Goal: Information Seeking & Learning: Get advice/opinions

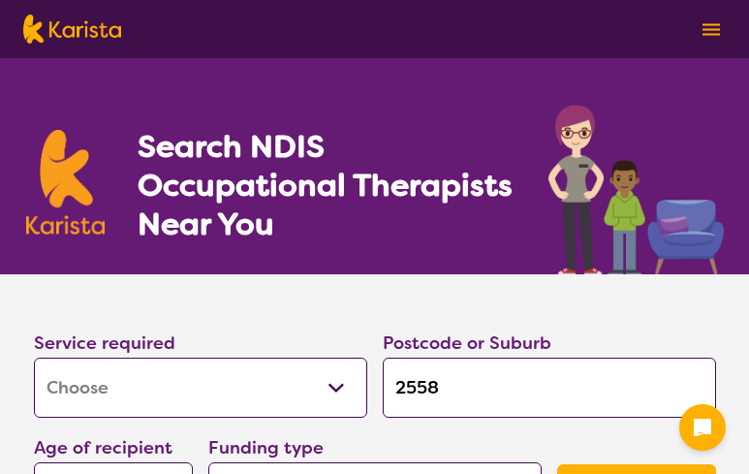
select select "[MEDICAL_DATA]"
select select "AD"
select select "NDIS"
select select "[MEDICAL_DATA]"
select select "AD"
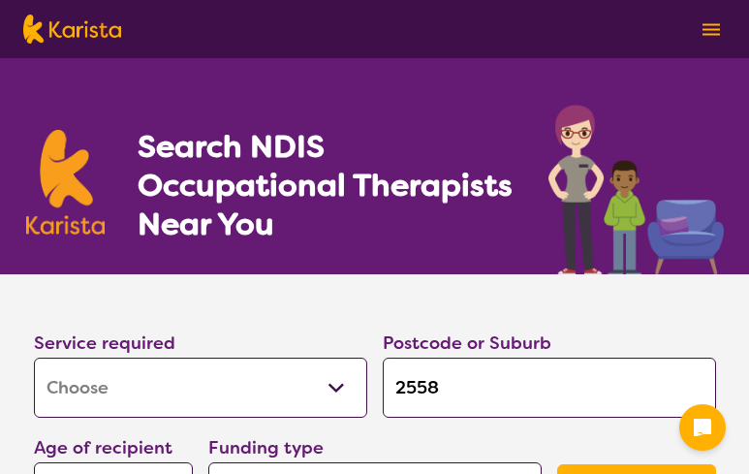
select select "NDIS"
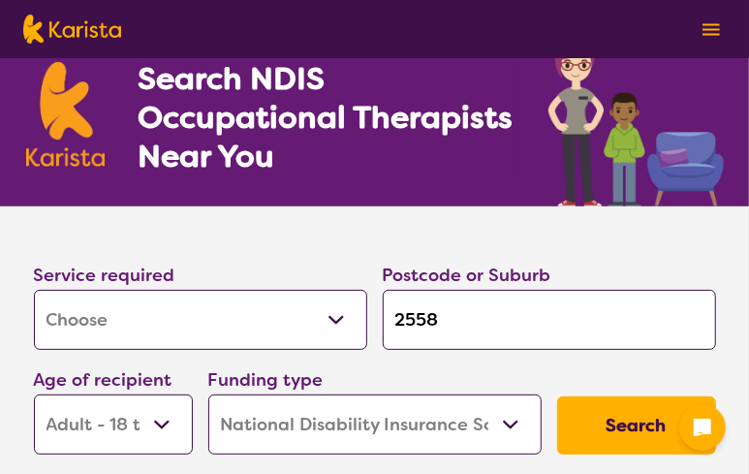
scroll to position [97, 0]
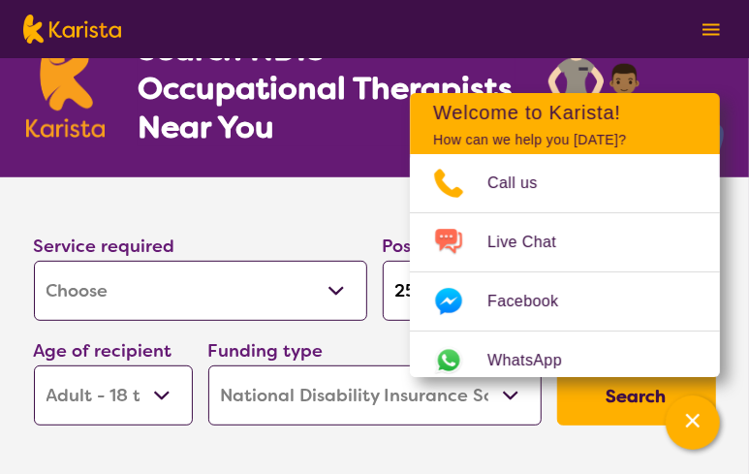
click at [384, 295] on input "2558" at bounding box center [549, 291] width 333 height 60
click at [693, 419] on icon "Channel Menu" at bounding box center [692, 420] width 19 height 19
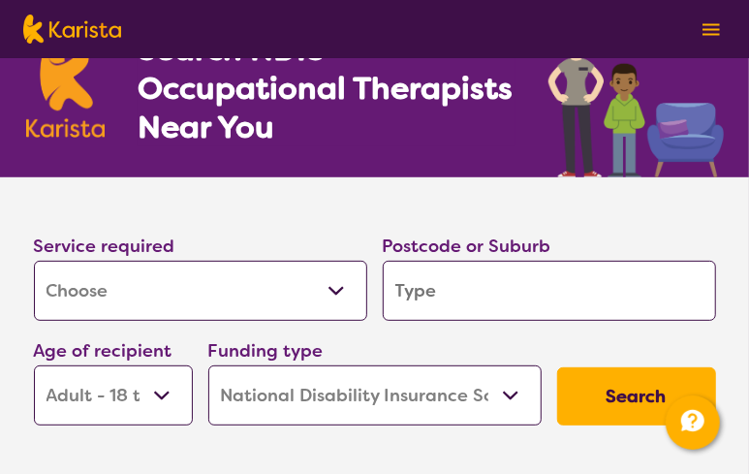
click at [431, 276] on input "search" at bounding box center [549, 291] width 333 height 60
type input "2"
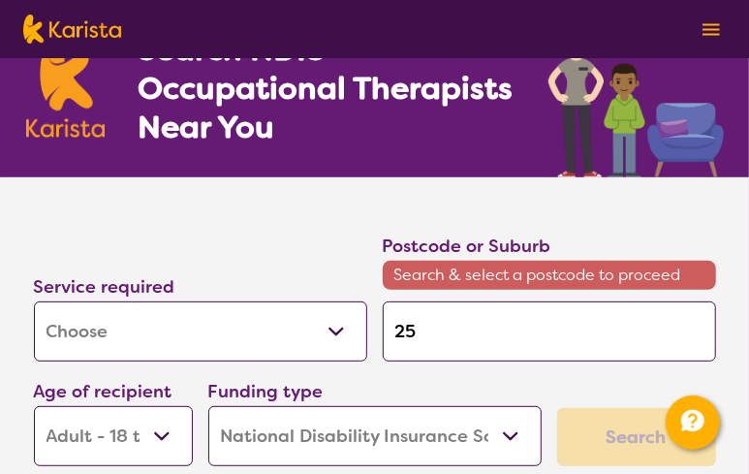
type input "256"
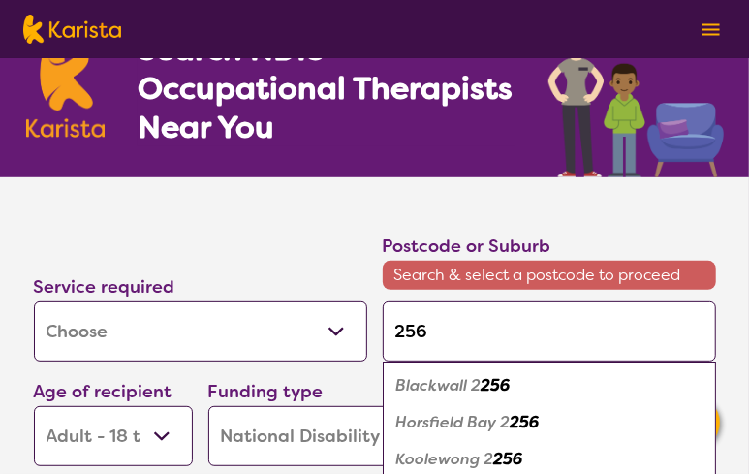
type input "2560"
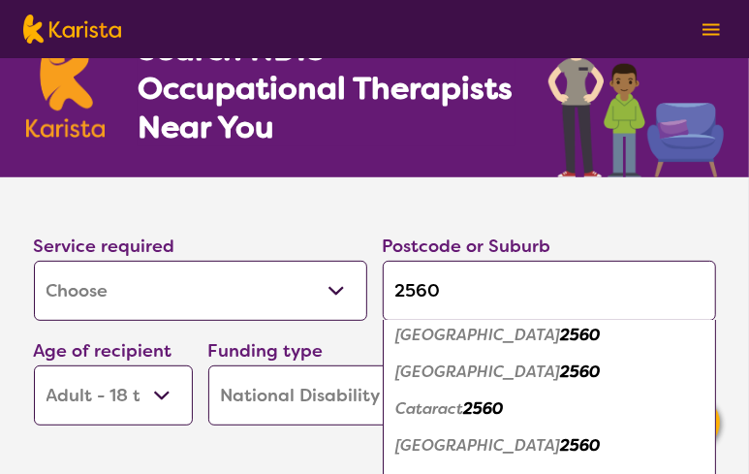
scroll to position [189, 0]
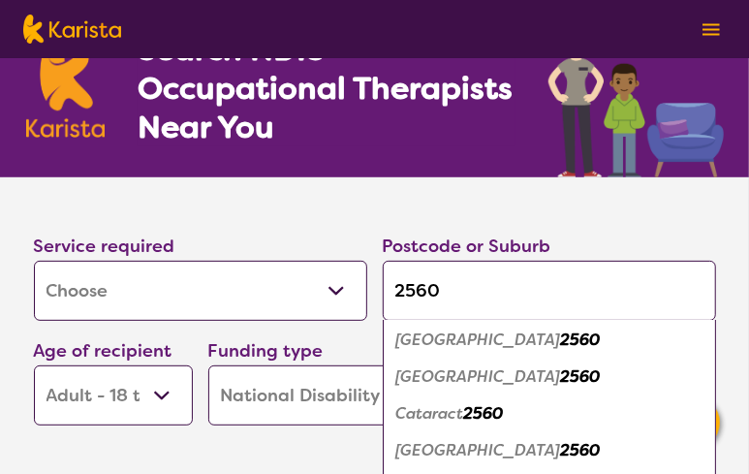
type input "2560"
click at [467, 341] on em "[GEOGRAPHIC_DATA]" at bounding box center [478, 339] width 165 height 20
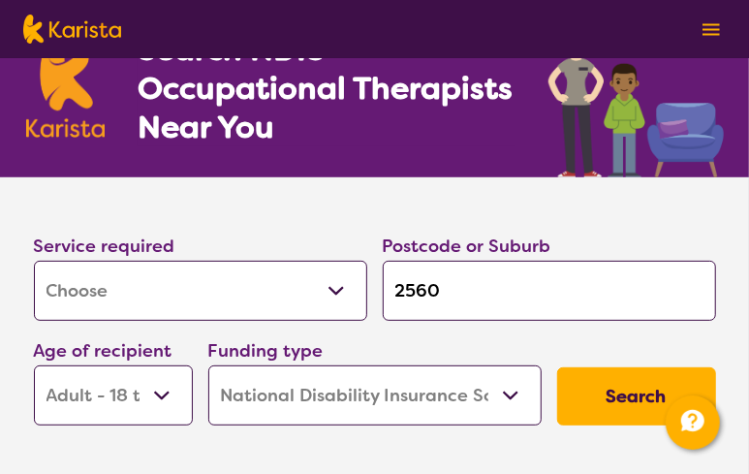
scroll to position [0, 0]
click at [153, 394] on select "Early Childhood - 0 to 9 Child - 10 to 11 Adolescent - 12 to 17 Adult - 18 to 6…" at bounding box center [113, 395] width 159 height 60
select select "AS"
click at [34, 365] on select "Early Childhood - 0 to 9 Child - 10 to 11 Adolescent - 12 to 17 Adult - 18 to 6…" at bounding box center [113, 395] width 159 height 60
select select "AS"
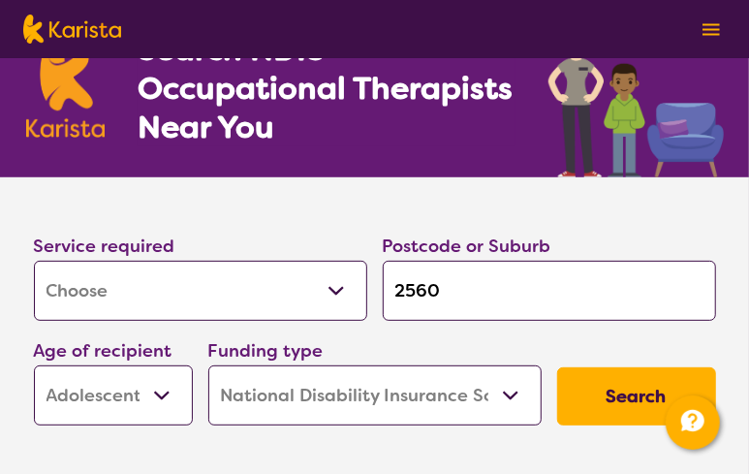
click at [653, 389] on button "Search" at bounding box center [636, 396] width 159 height 58
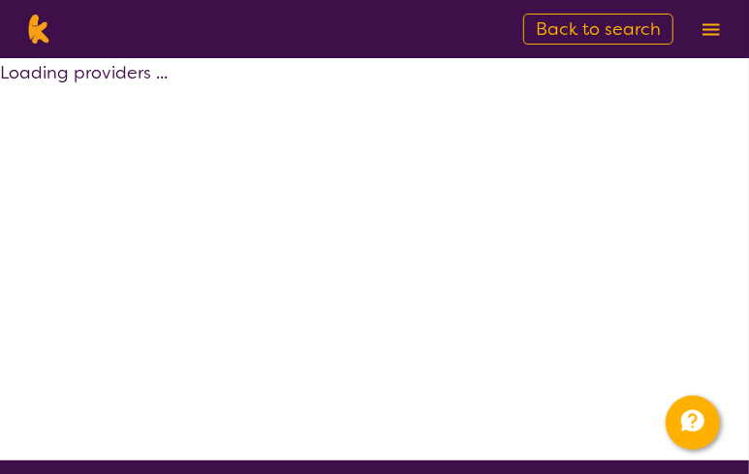
select select "by_score"
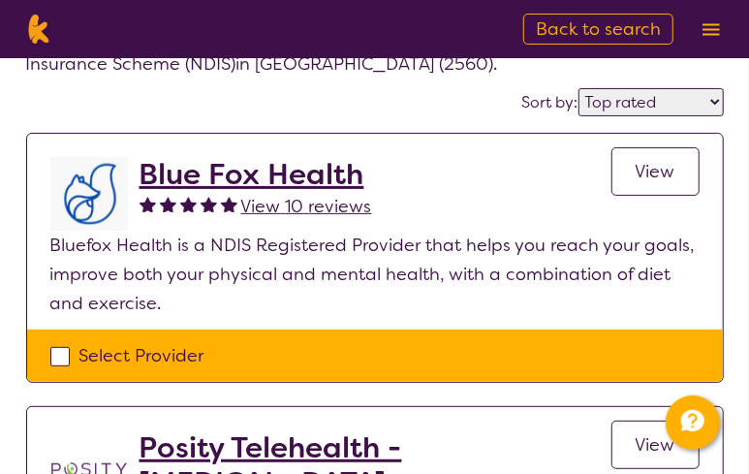
scroll to position [97, 0]
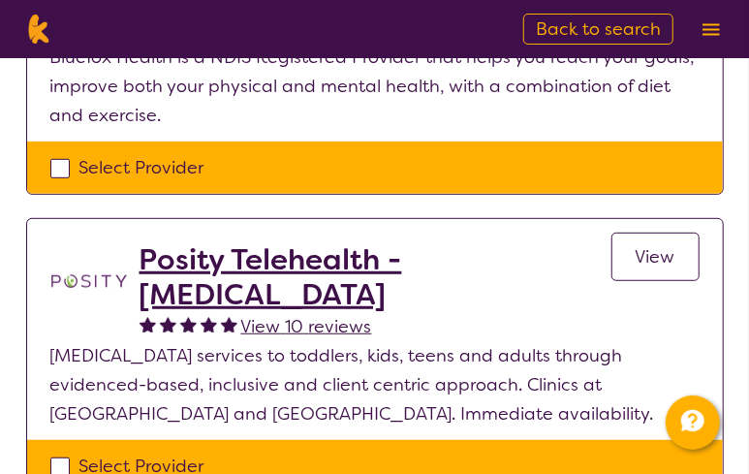
click at [57, 161] on div "Select Provider" at bounding box center [374, 167] width 649 height 29
checkbox input "true"
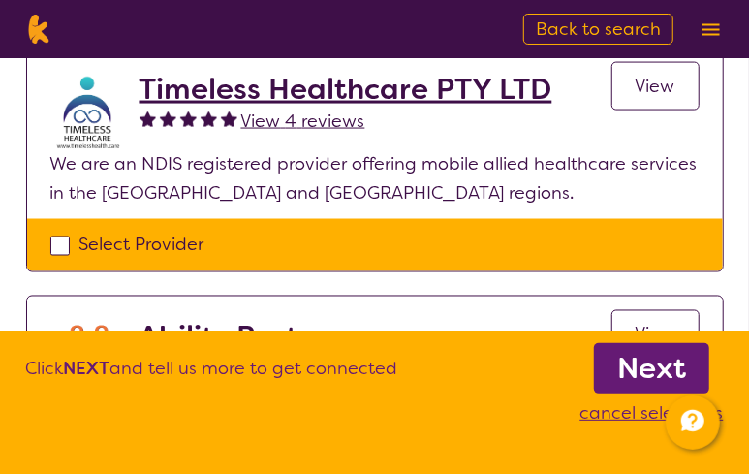
scroll to position [1066, 0]
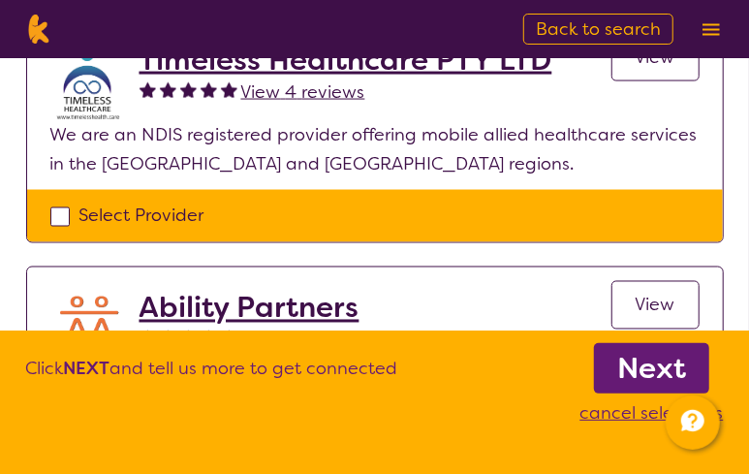
click at [59, 207] on div "Select Provider" at bounding box center [374, 216] width 649 height 29
checkbox input "true"
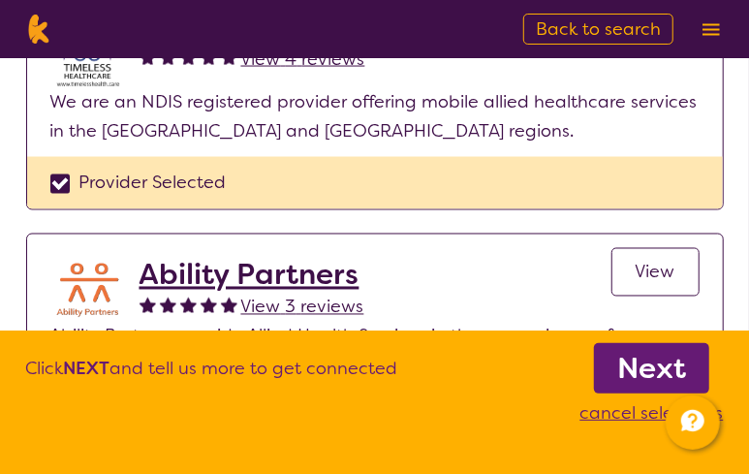
scroll to position [1259, 0]
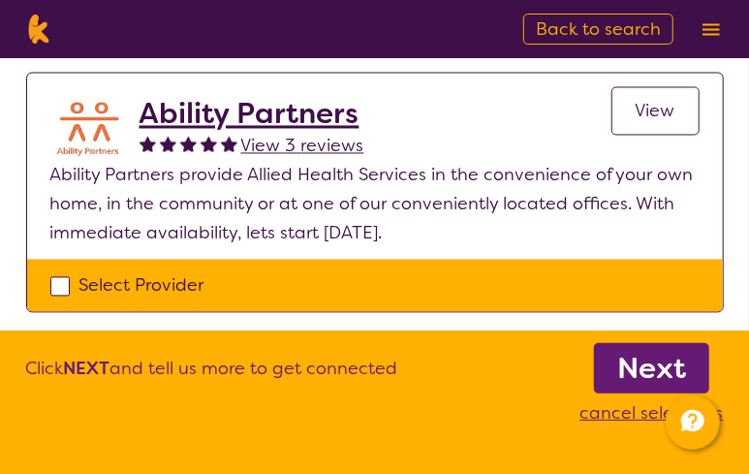
click at [53, 284] on div "Select Provider" at bounding box center [374, 285] width 649 height 29
checkbox input "true"
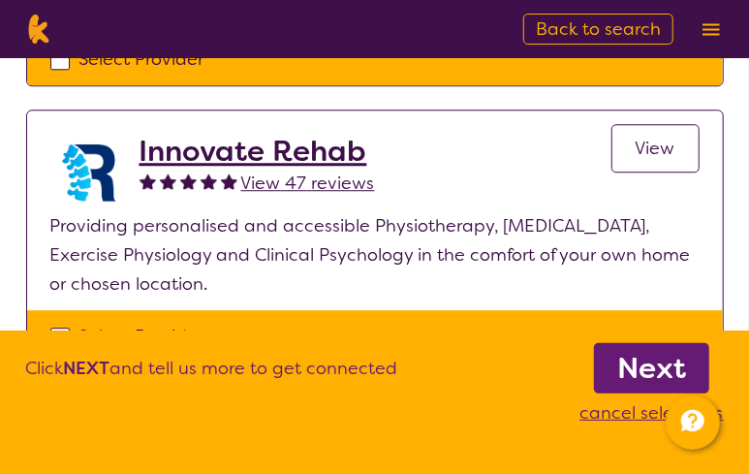
scroll to position [1841, 0]
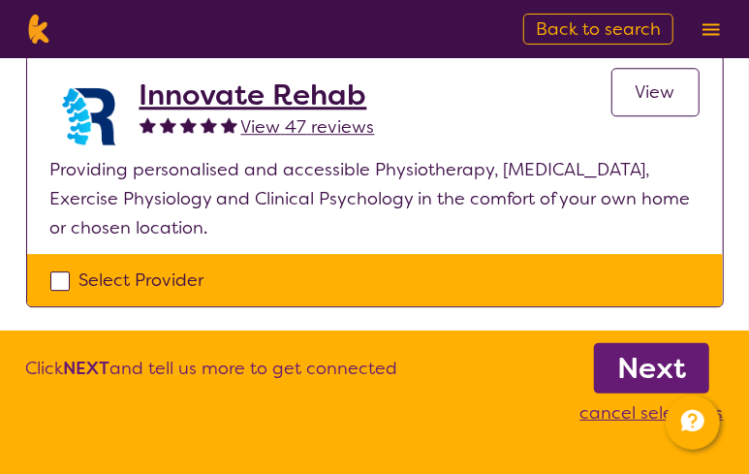
click at [59, 265] on div "Select Provider" at bounding box center [374, 279] width 649 height 29
checkbox input "true"
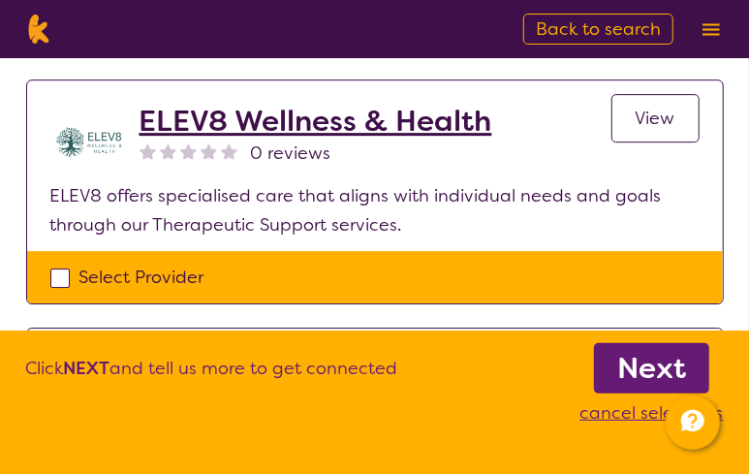
scroll to position [2131, 0]
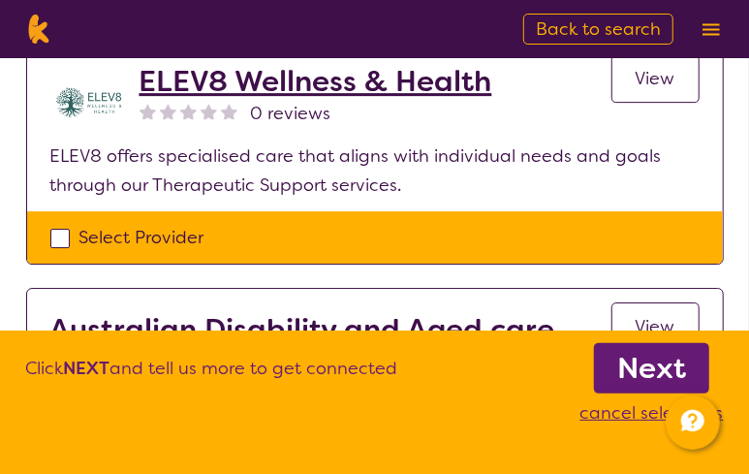
click at [59, 223] on div "Select Provider" at bounding box center [374, 237] width 649 height 29
checkbox input "true"
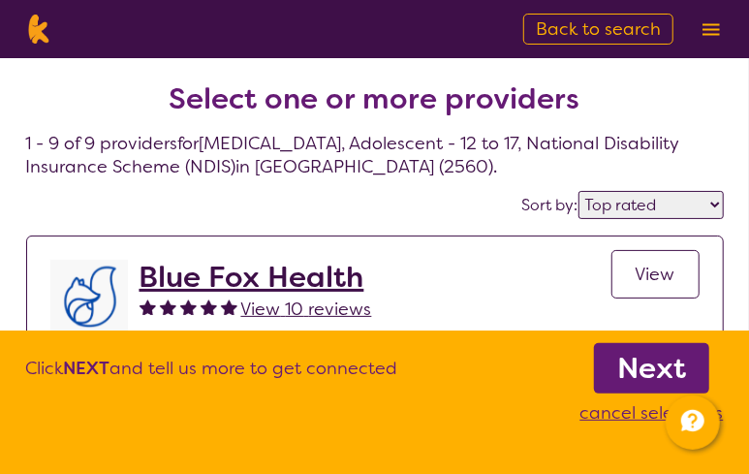
click at [650, 361] on b "Next" at bounding box center [651, 368] width 69 height 39
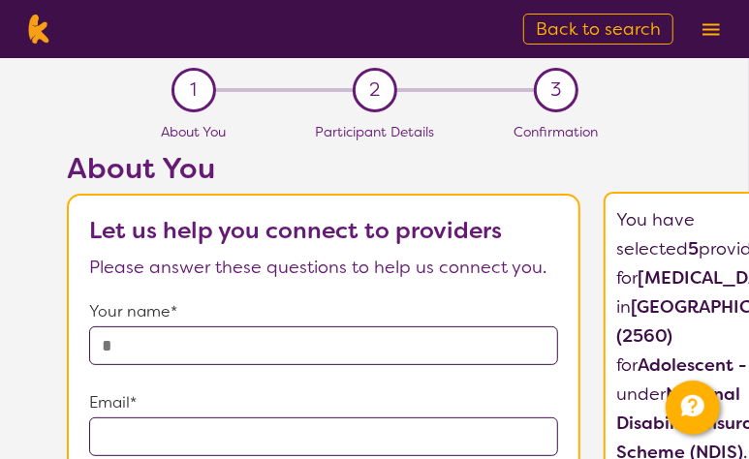
select select "by_score"
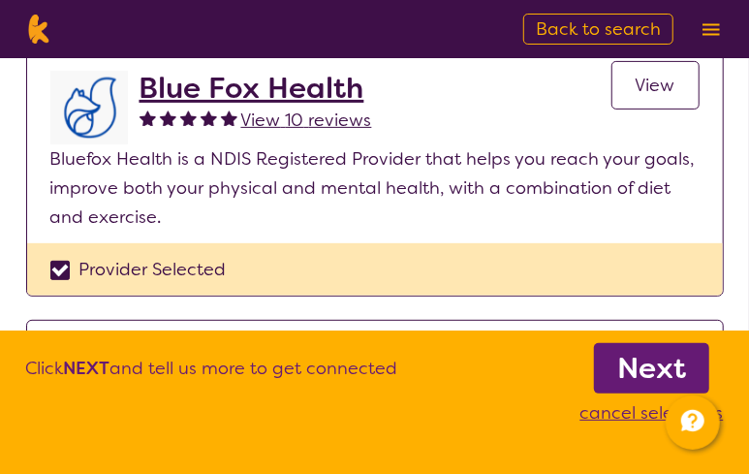
scroll to position [194, 0]
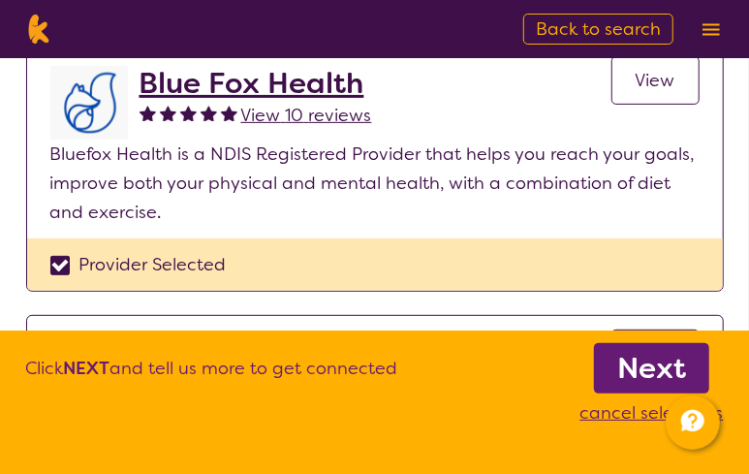
click at [658, 86] on span "View" at bounding box center [656, 80] width 40 height 23
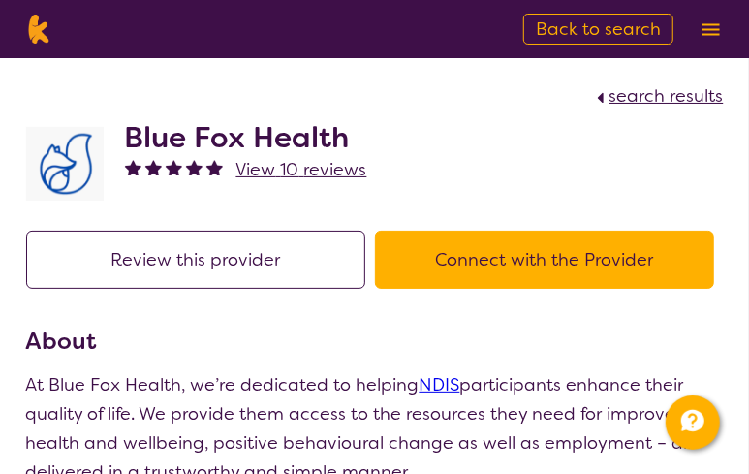
click at [625, 93] on span "search results" at bounding box center [666, 95] width 114 height 23
select select "by_score"
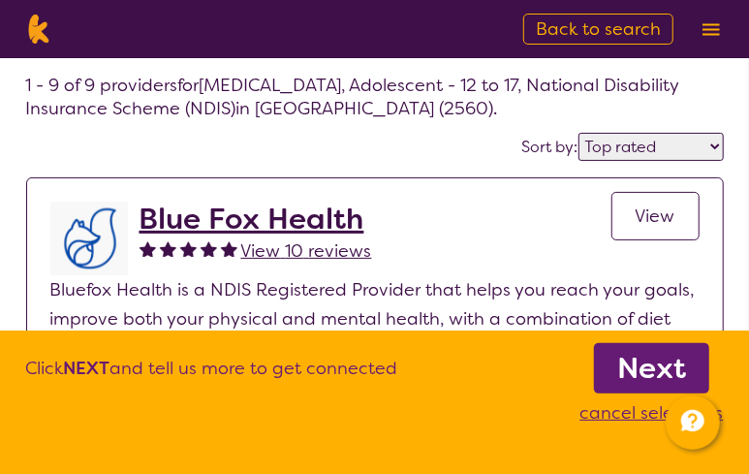
scroll to position [194, 0]
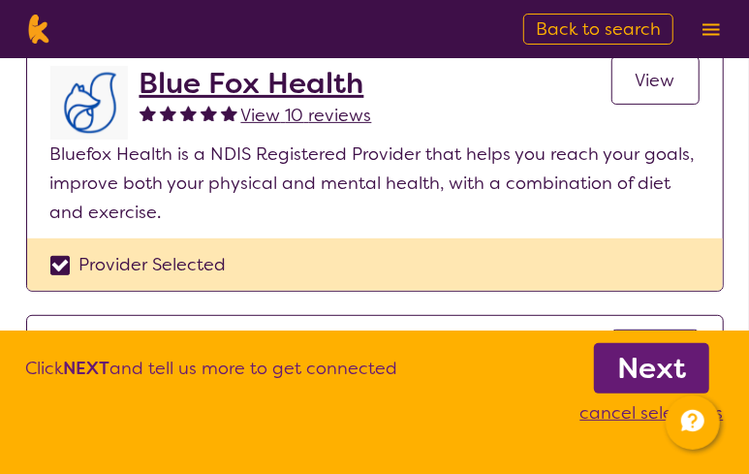
click at [58, 263] on div "Provider Selected" at bounding box center [374, 264] width 649 height 29
checkbox input "false"
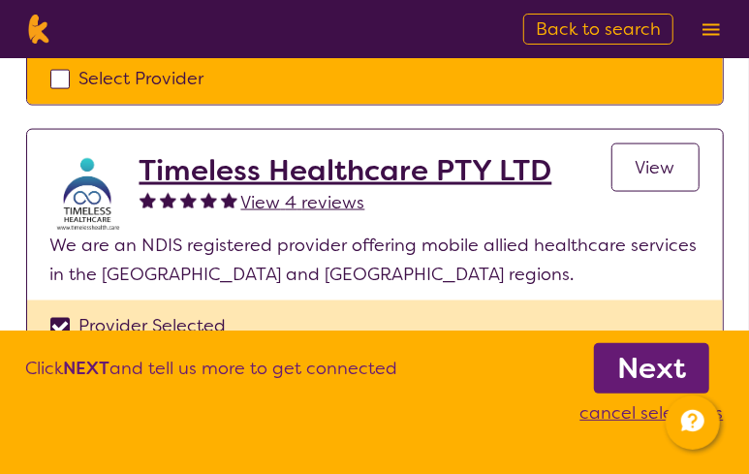
scroll to position [969, 0]
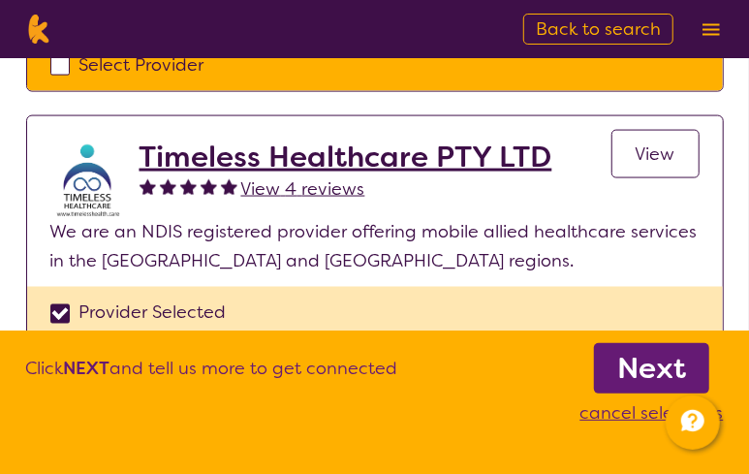
click at [55, 312] on div "Provider Selected" at bounding box center [374, 312] width 649 height 29
checkbox input "false"
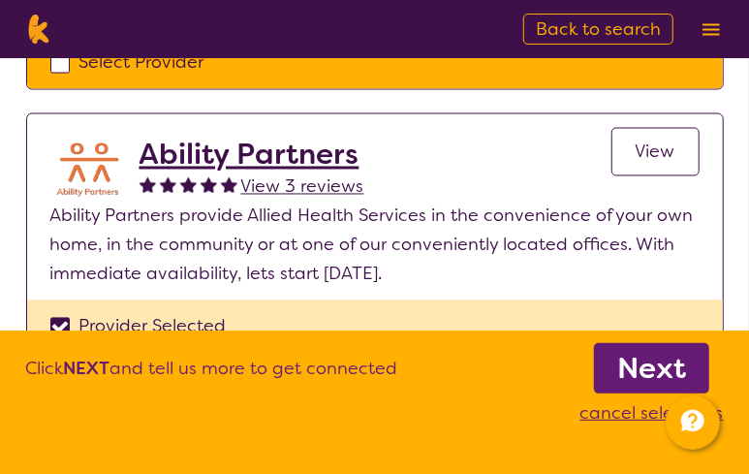
scroll to position [1259, 0]
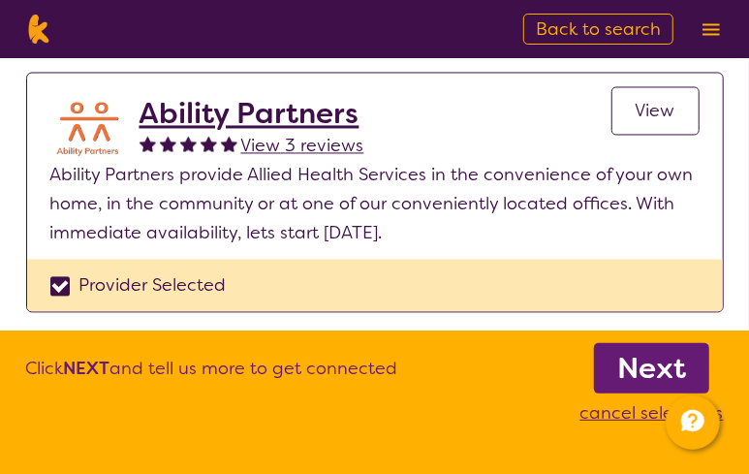
click at [59, 284] on div "Provider Selected" at bounding box center [374, 285] width 649 height 29
checkbox input "false"
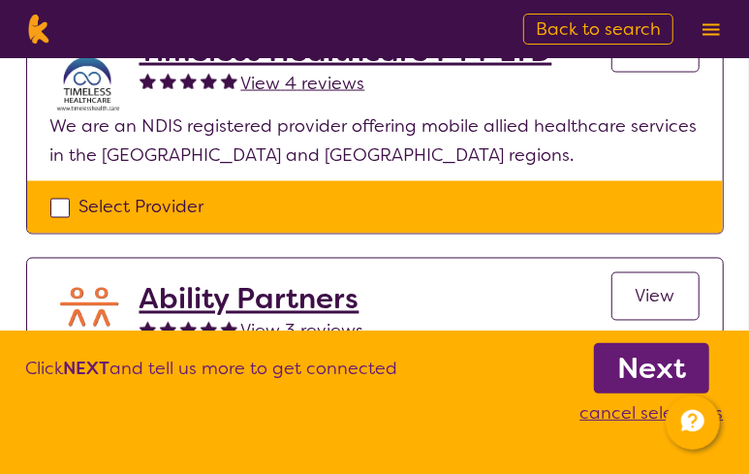
scroll to position [775, 0]
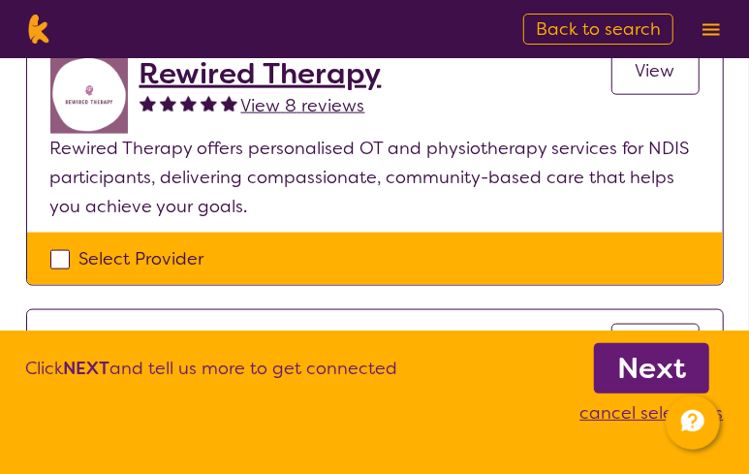
click at [568, 30] on span "Back to search" at bounding box center [598, 28] width 125 height 23
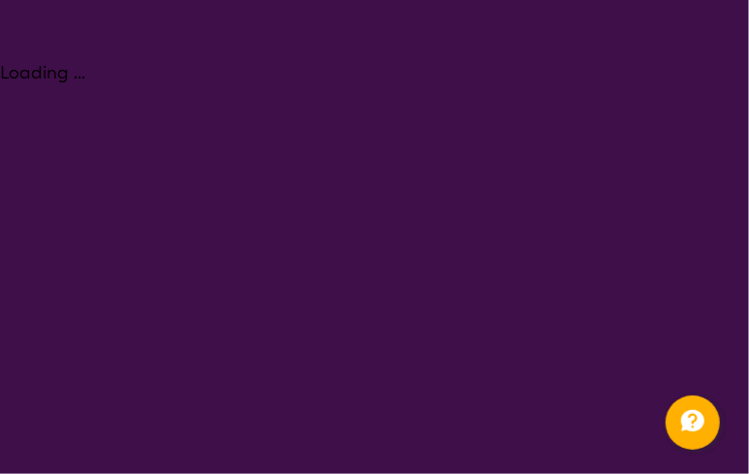
select select "[MEDICAL_DATA]"
select select "AS"
select select "NDIS"
select select "[MEDICAL_DATA]"
select select "AS"
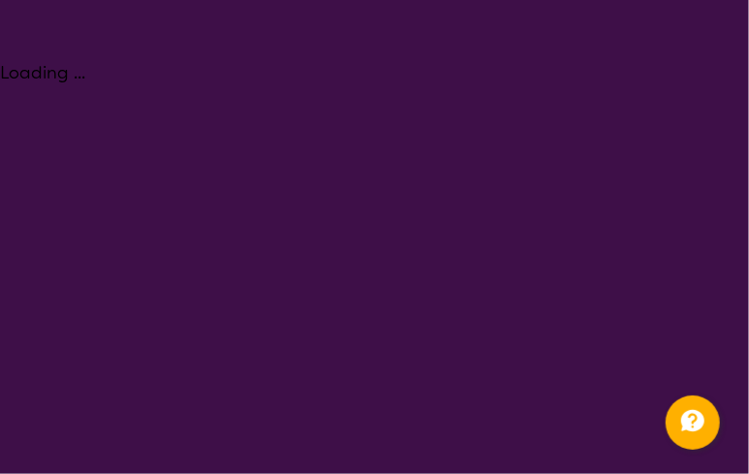
select select "NDIS"
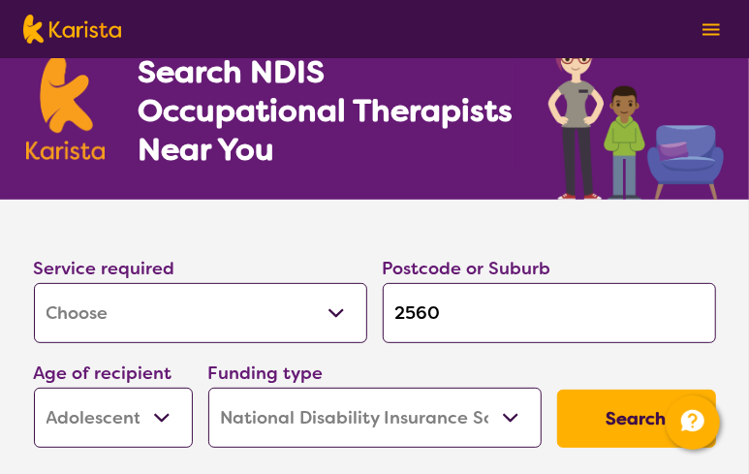
scroll to position [194, 0]
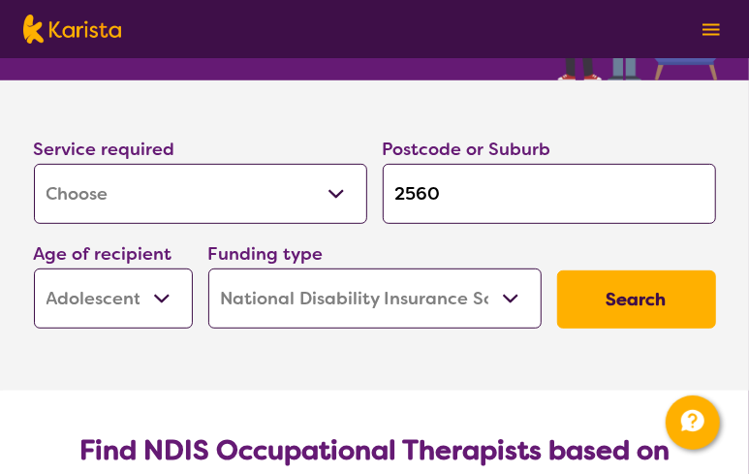
click at [326, 186] on select "Allied Health Assistant Assessment ([MEDICAL_DATA] or [MEDICAL_DATA]) Behaviour…" at bounding box center [200, 194] width 333 height 60
select select "[MEDICAL_DATA]"
click at [34, 164] on select "Allied Health Assistant Assessment ([MEDICAL_DATA] or [MEDICAL_DATA]) Behaviour…" at bounding box center [200, 194] width 333 height 60
select select "[MEDICAL_DATA]"
click at [619, 288] on button "Search" at bounding box center [636, 299] width 159 height 58
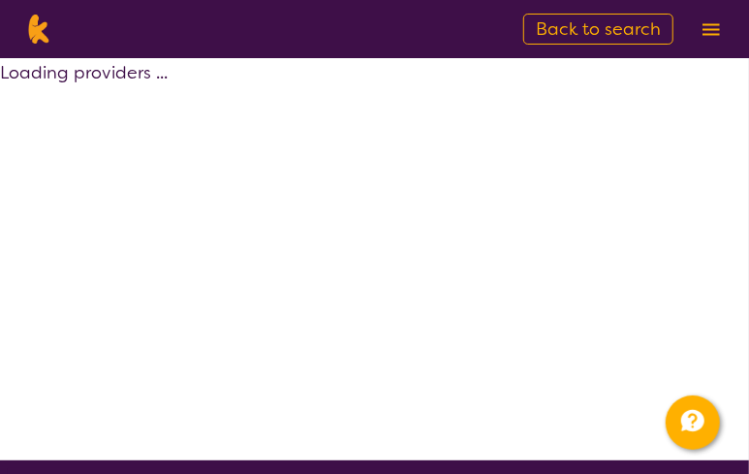
select select "by_score"
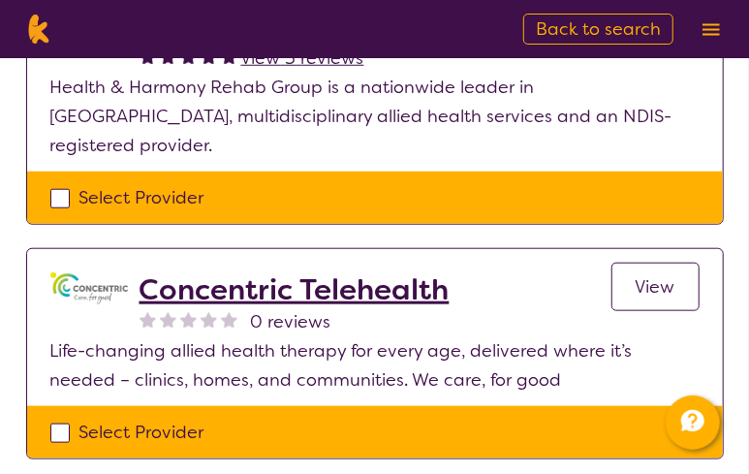
scroll to position [678, 0]
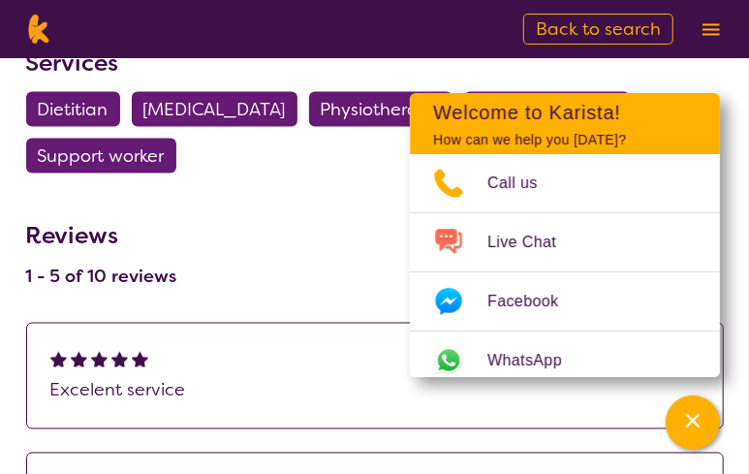
scroll to position [872, 0]
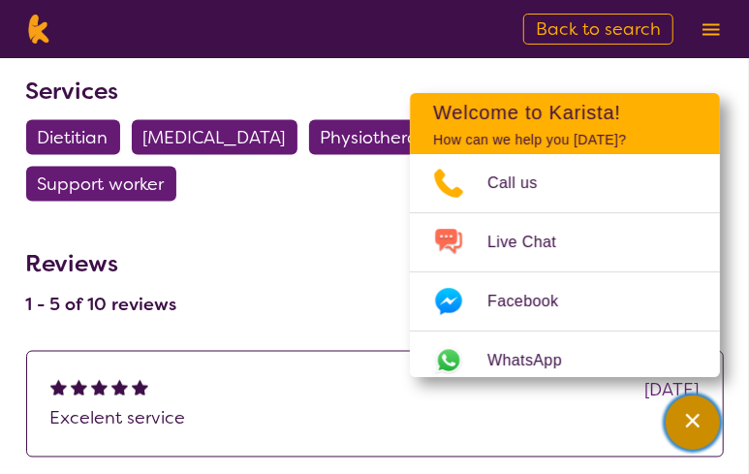
click at [678, 419] on div "Channel Menu" at bounding box center [692, 422] width 39 height 43
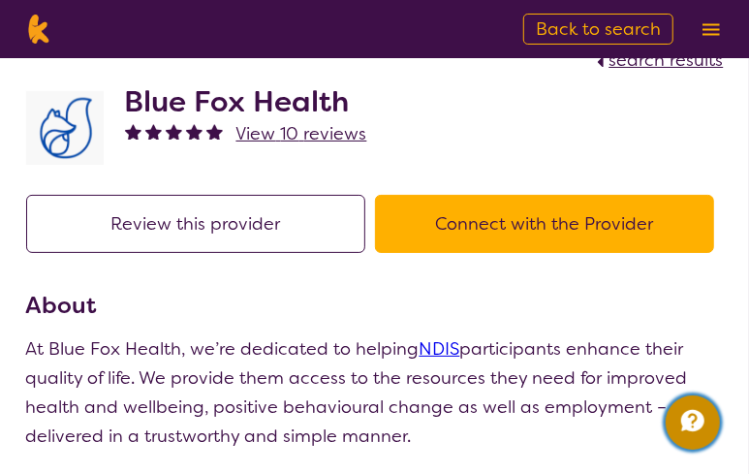
scroll to position [0, 0]
